Goal: Check status: Check status

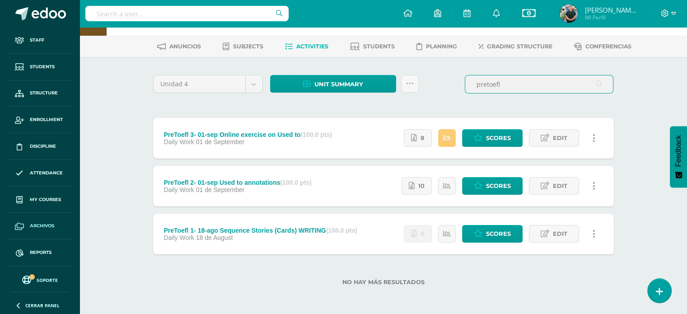
scroll to position [33, 0]
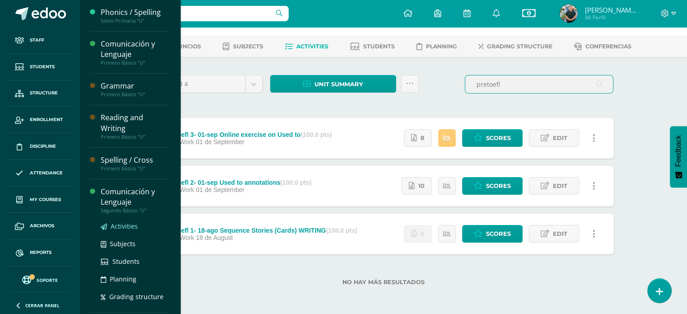
click at [118, 225] on span "Activities" at bounding box center [124, 226] width 27 height 9
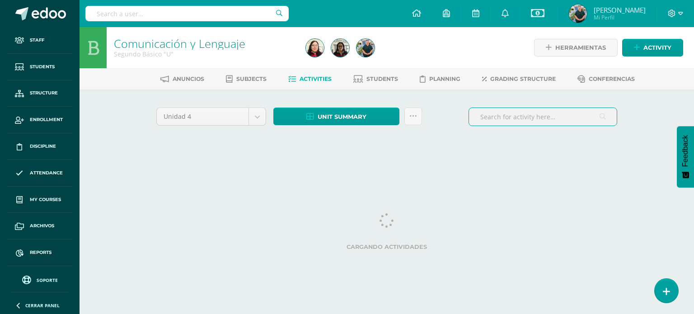
click at [501, 116] on input "text" at bounding box center [543, 117] width 148 height 18
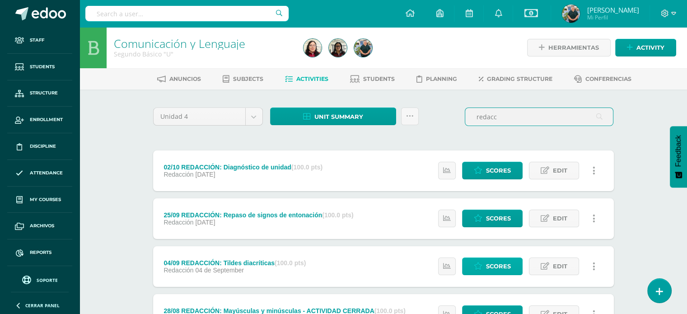
type input "redacc"
click at [494, 266] on span "Scores" at bounding box center [498, 266] width 25 height 17
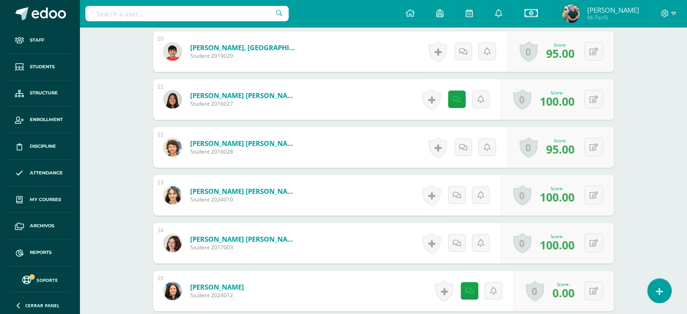
scroll to position [823, 0]
